Goal: Information Seeking & Learning: Learn about a topic

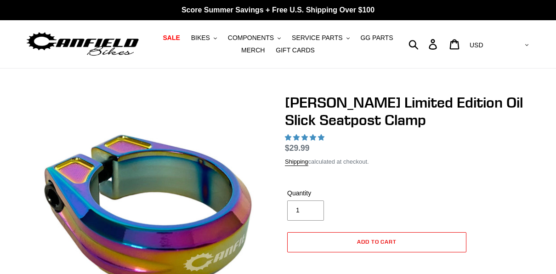
select select "highest-rating"
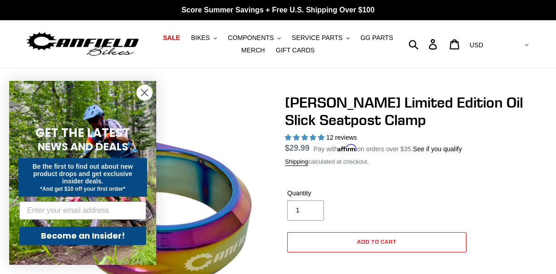
click at [141, 94] on circle "Close dialog" at bounding box center [144, 92] width 15 height 15
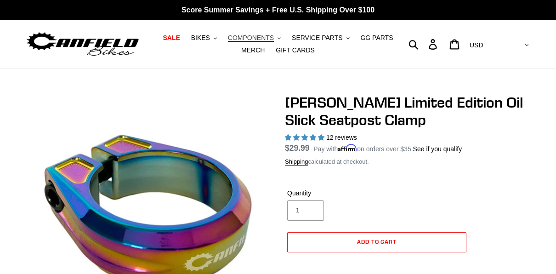
click at [253, 39] on span "COMPONENTS" at bounding box center [251, 38] width 46 height 8
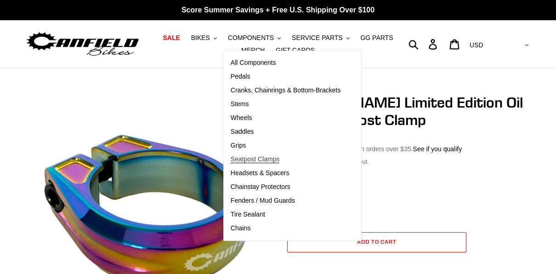
click at [235, 157] on span "Seatpost Clamps" at bounding box center [255, 159] width 49 height 8
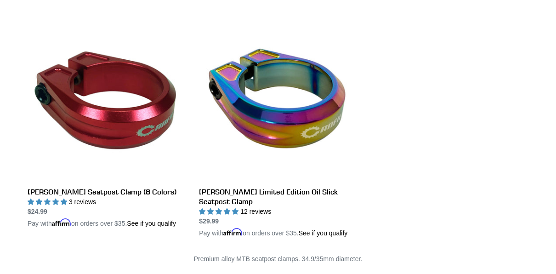
scroll to position [184, 0]
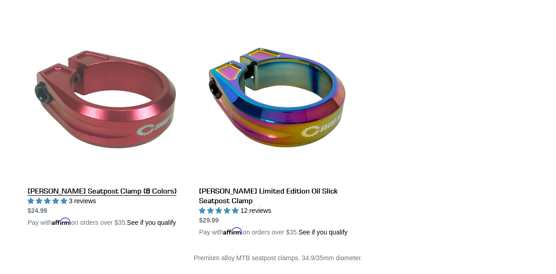
click at [113, 121] on link "[PERSON_NAME] Seatpost Clamp (8 Colors)" at bounding box center [107, 124] width 158 height 205
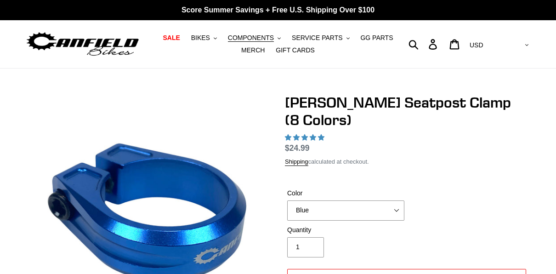
select select "highest-rating"
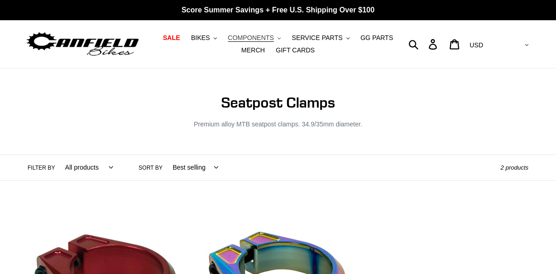
click at [247, 37] on span "COMPONENTS" at bounding box center [251, 38] width 46 height 8
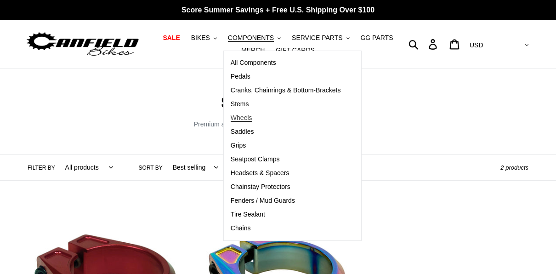
click at [231, 118] on span "Wheels" at bounding box center [242, 118] width 22 height 8
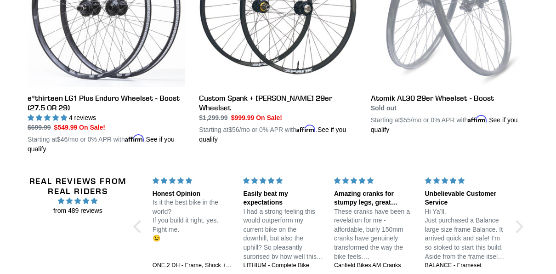
scroll to position [322, 0]
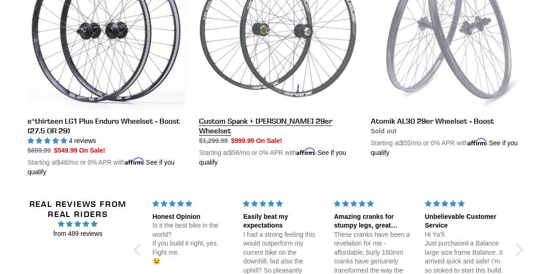
click at [221, 76] on link "Custom Spank + [PERSON_NAME] 29er Wheelset" at bounding box center [278, 59] width 158 height 215
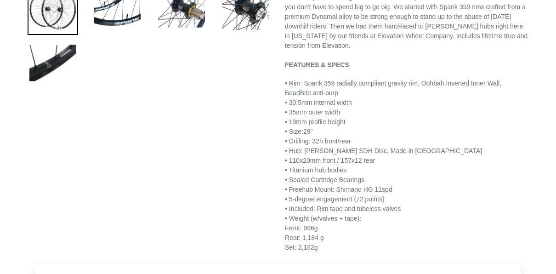
scroll to position [184, 0]
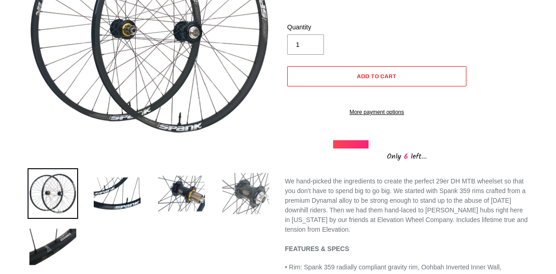
click at [256, 193] on img at bounding box center [246, 193] width 51 height 51
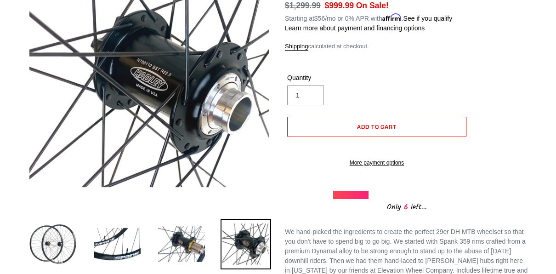
scroll to position [0, 0]
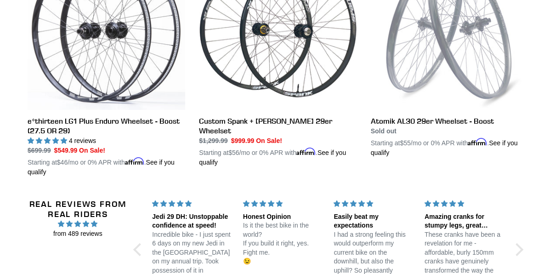
click at [193, 108] on li "Custom Spank + [PERSON_NAME] 29er Wheelset Custom Spank + [PERSON_NAME] 29er Wh…" at bounding box center [270, 67] width 171 height 231
